Goal: Information Seeking & Learning: Check status

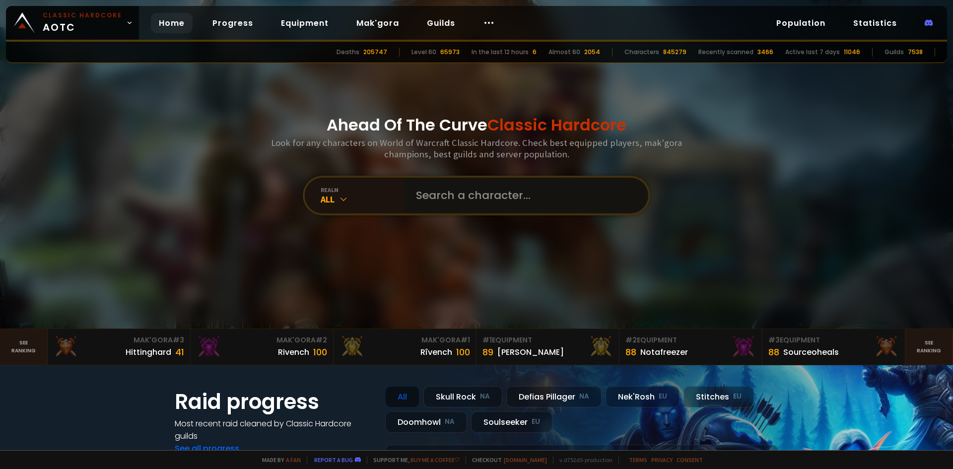
click at [434, 187] on input "text" at bounding box center [523, 196] width 226 height 36
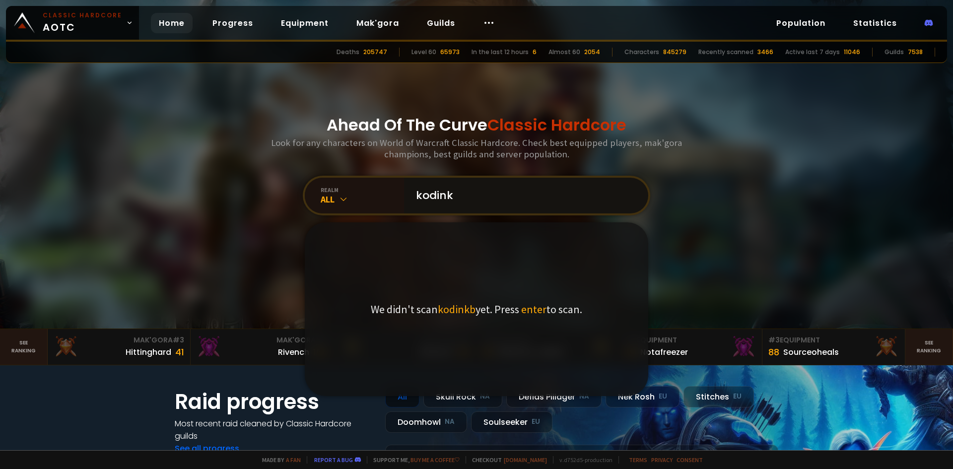
type input "kodinkg"
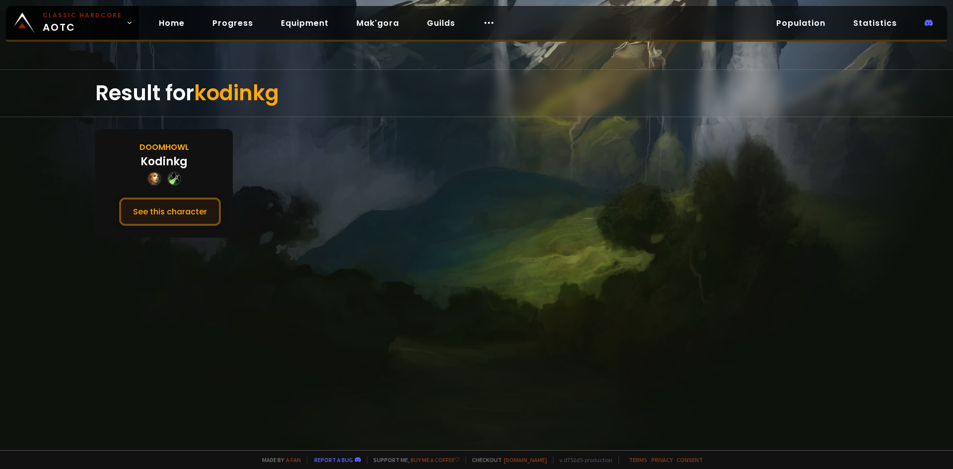
click at [198, 215] on button "See this character" at bounding box center [170, 212] width 102 height 28
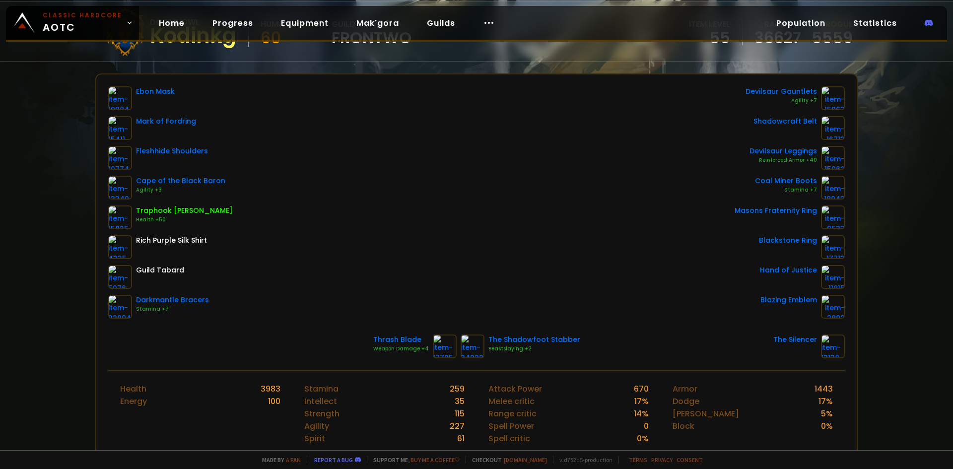
scroll to position [99, 0]
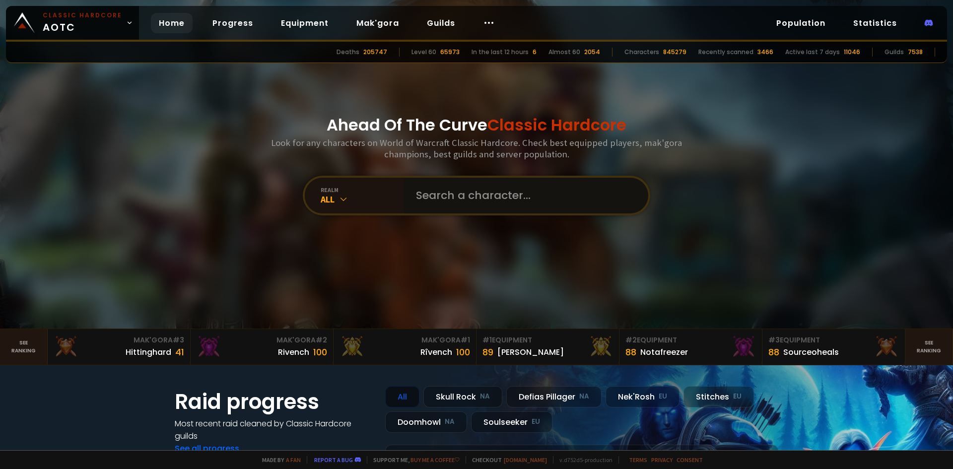
click at [465, 199] on input "text" at bounding box center [523, 196] width 226 height 36
type input "Kagri"
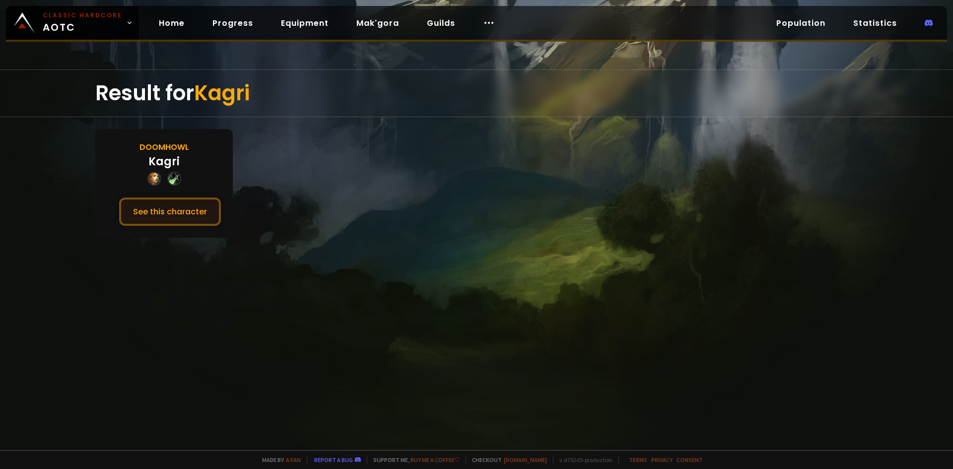
click at [154, 224] on button "See this character" at bounding box center [170, 212] width 102 height 28
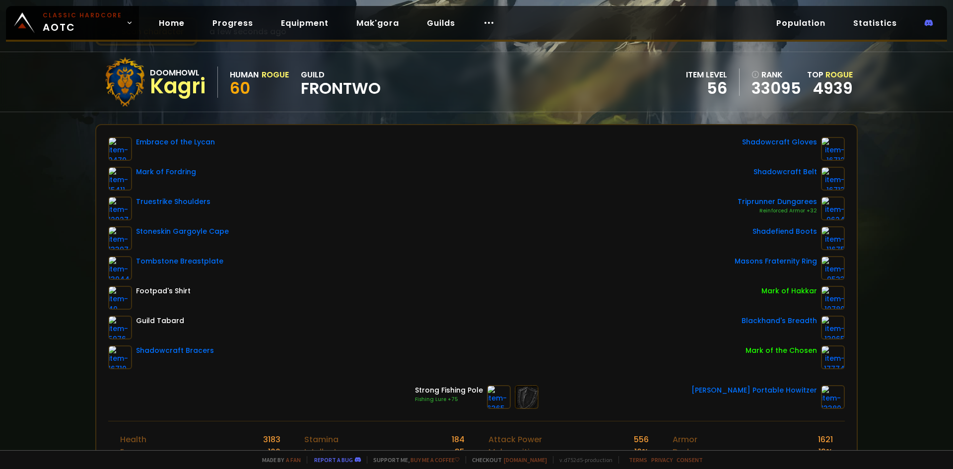
scroll to position [50, 0]
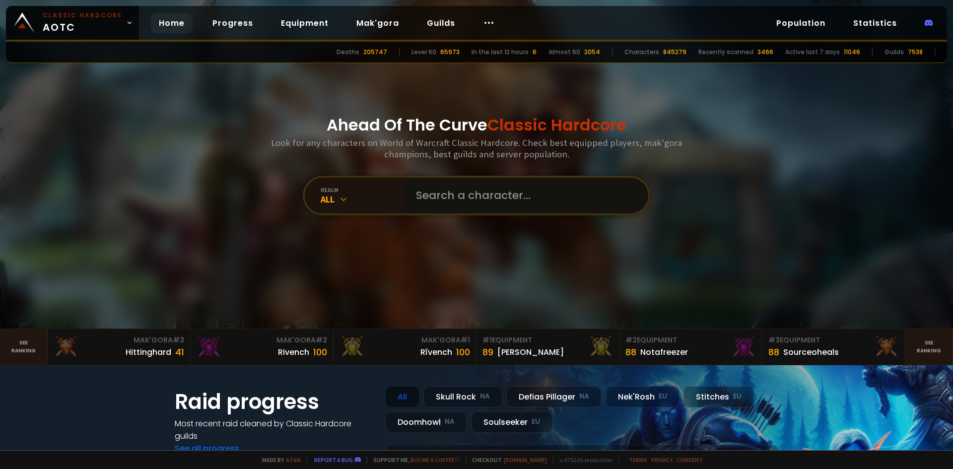
click at [431, 195] on input "text" at bounding box center [523, 196] width 226 height 36
type input "drawingdead"
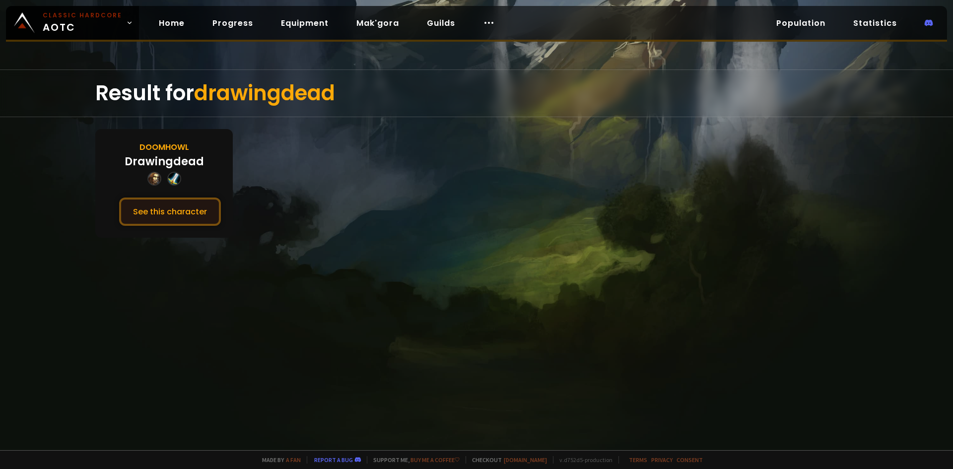
click at [176, 212] on button "See this character" at bounding box center [170, 212] width 102 height 28
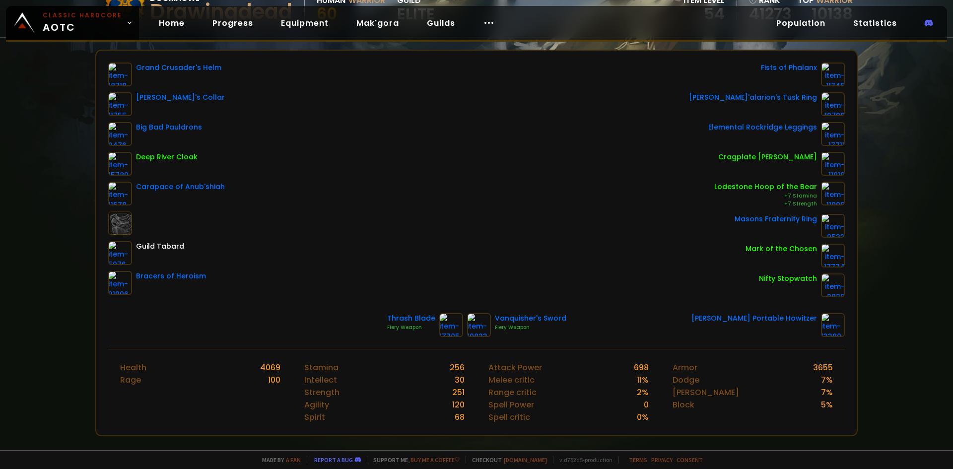
scroll to position [50, 0]
